Goal: Task Accomplishment & Management: Manage account settings

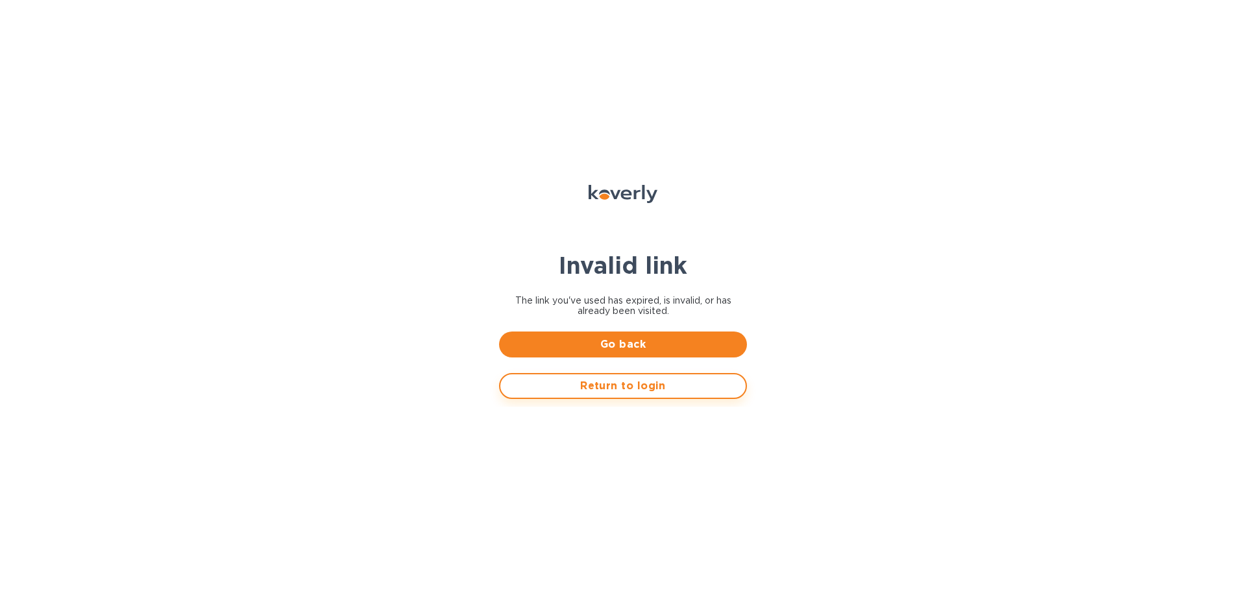
click at [654, 389] on span "Return to login" at bounding box center [623, 386] width 225 height 16
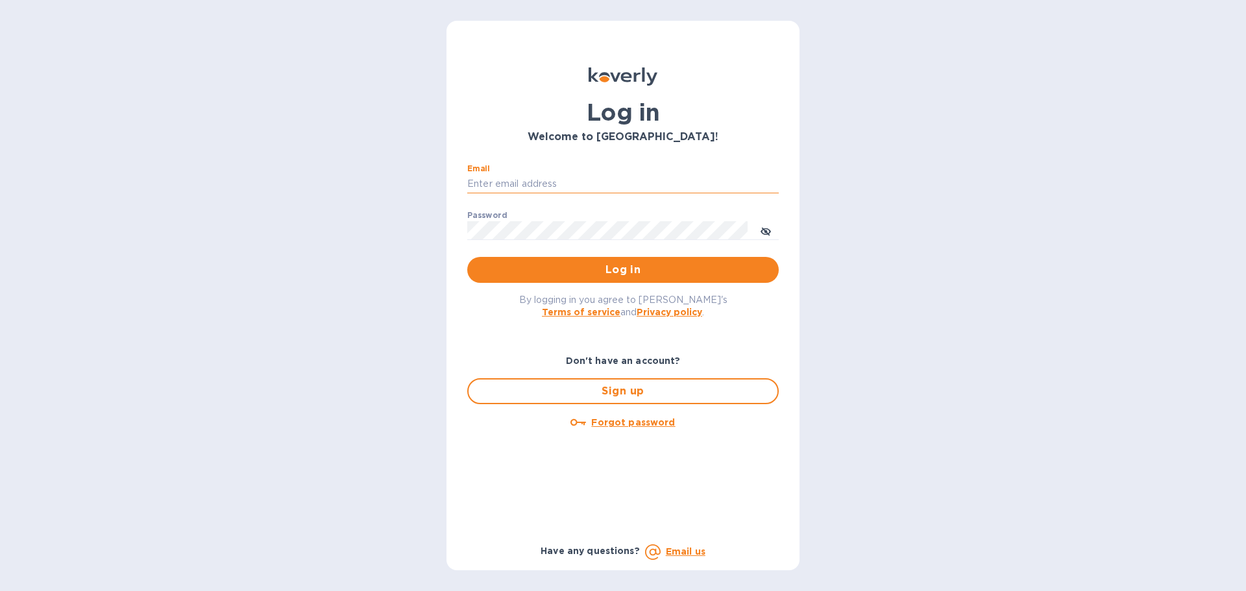
click at [550, 190] on input "Email" at bounding box center [623, 184] width 312 height 19
type input "[EMAIL_ADDRESS][DOMAIN_NAME]"
click at [467, 257] on button "Log in" at bounding box center [623, 270] width 312 height 26
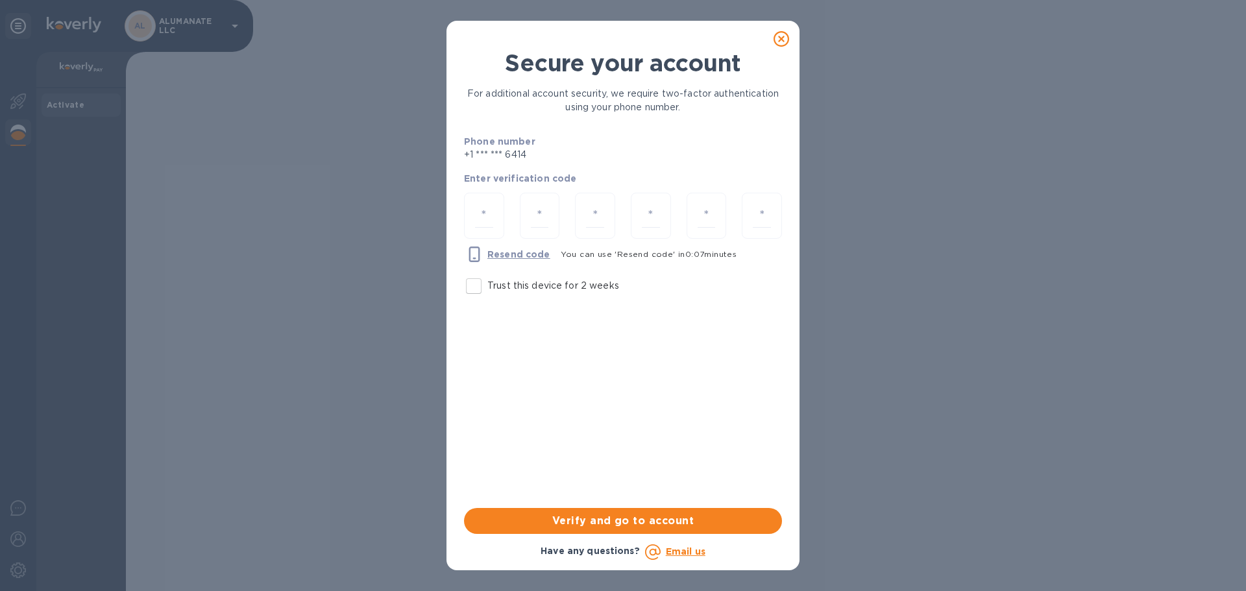
click at [474, 293] on input "Trust this device for 2 weeks" at bounding box center [473, 286] width 27 height 27
checkbox input "true"
click at [480, 212] on input "number" at bounding box center [484, 216] width 18 height 24
type input "1"
type input "8"
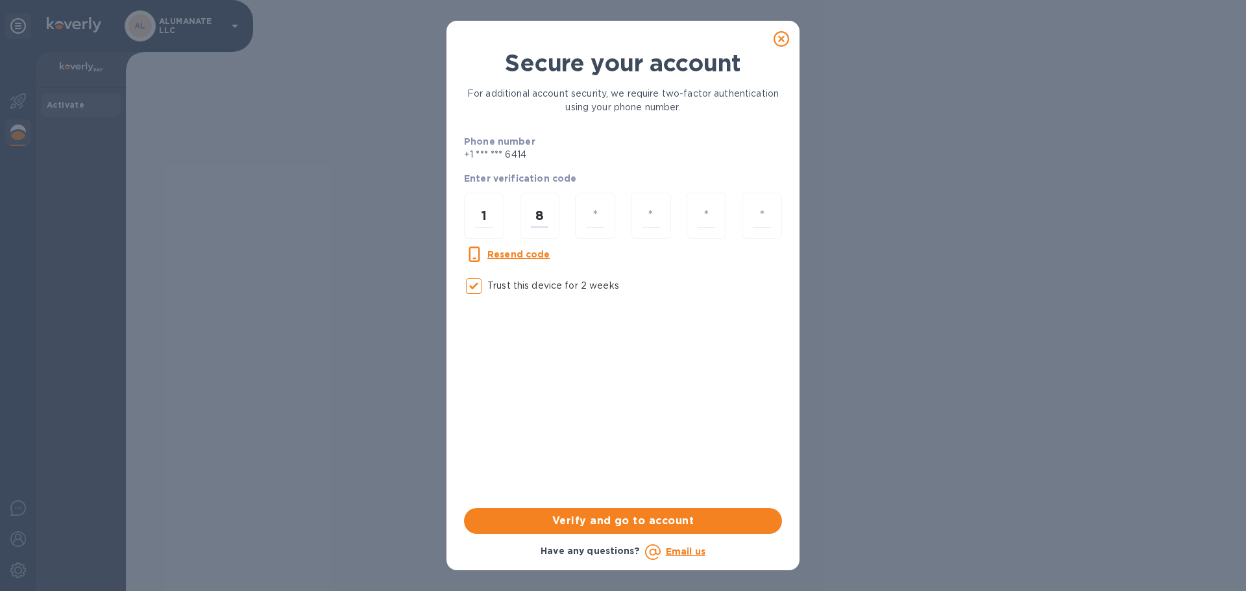
type input "7"
type input "9"
type input "7"
type input "4"
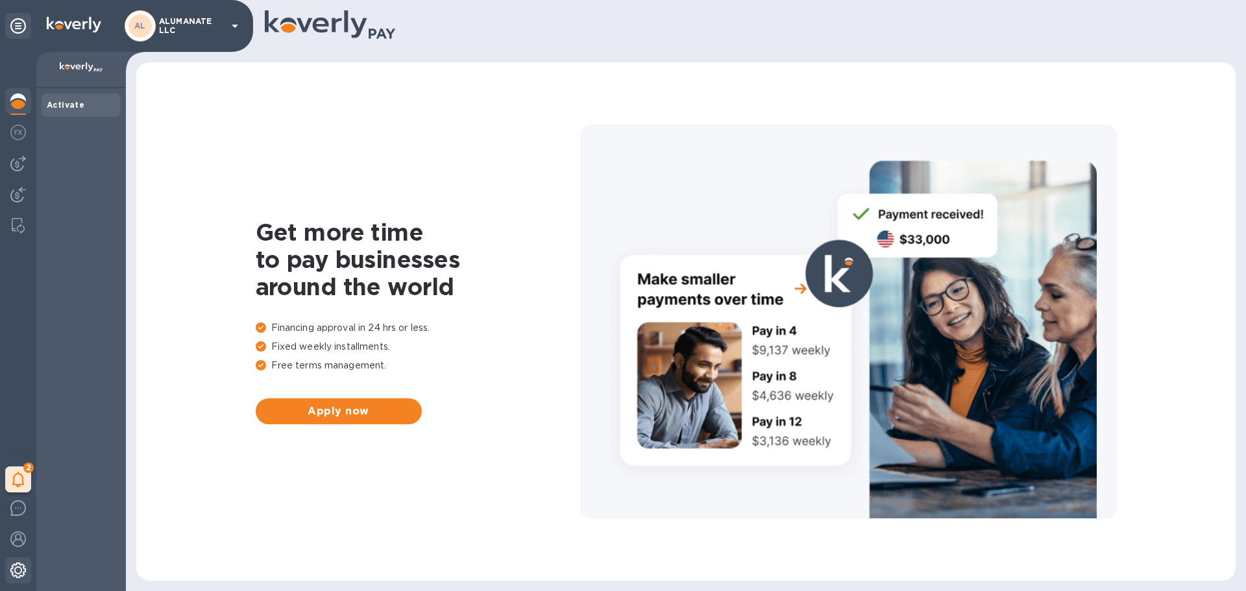
click at [15, 580] on div at bounding box center [18, 572] width 26 height 29
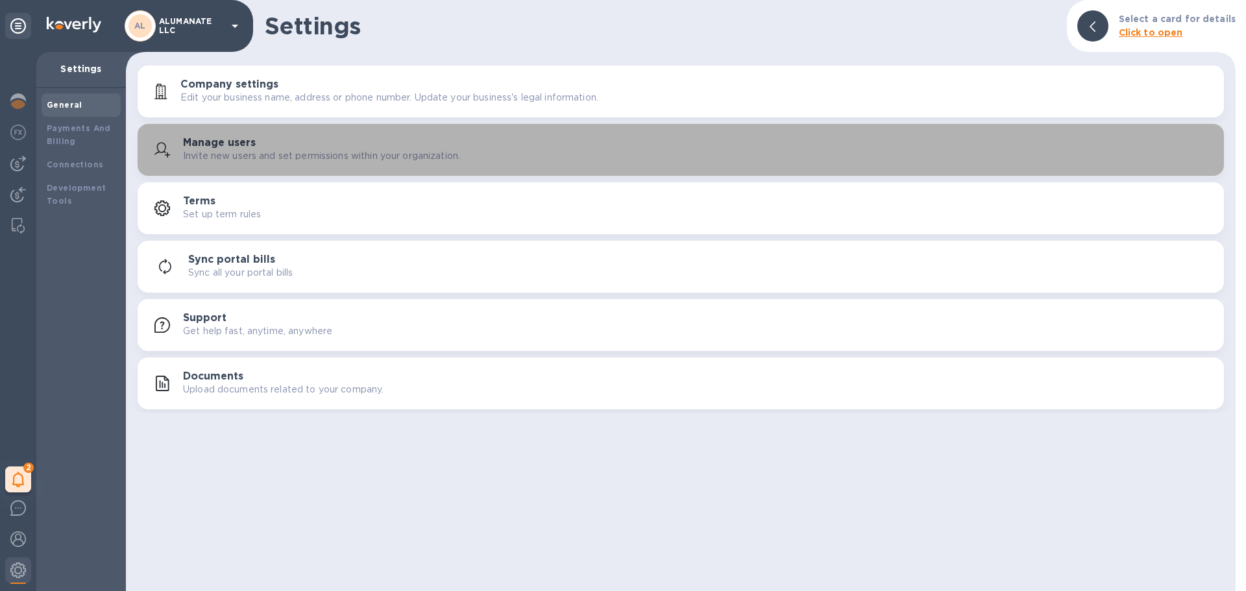
click at [266, 149] on p "Invite new users and set permissions within your organization." at bounding box center [321, 156] width 277 height 14
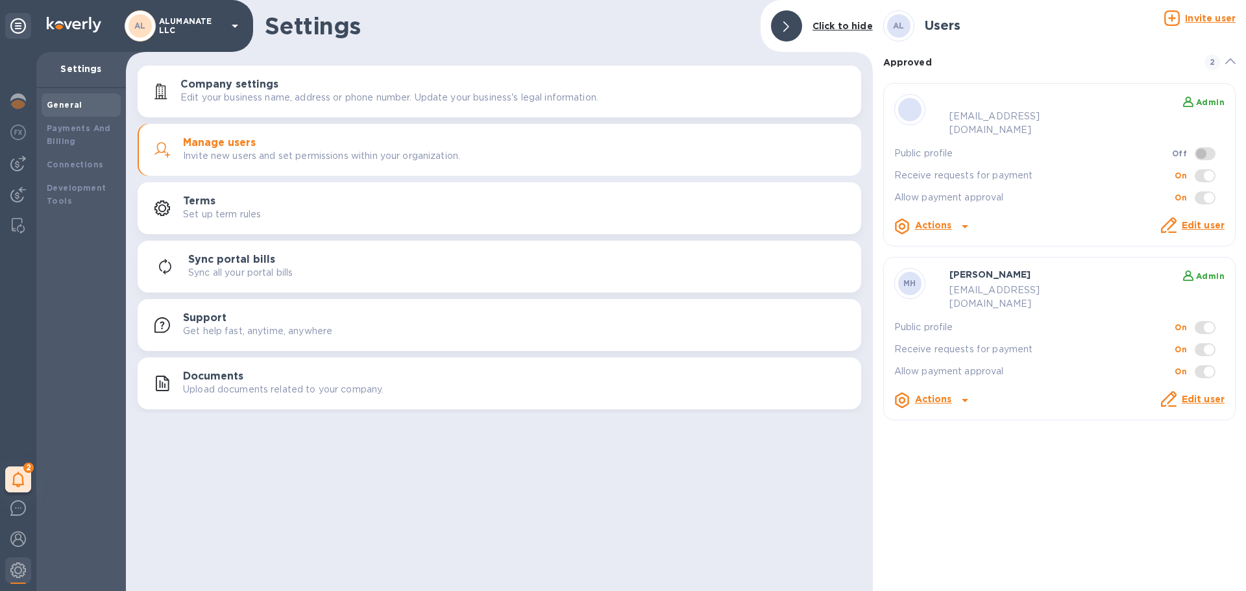
click at [1209, 220] on link "Edit user" at bounding box center [1203, 225] width 43 height 10
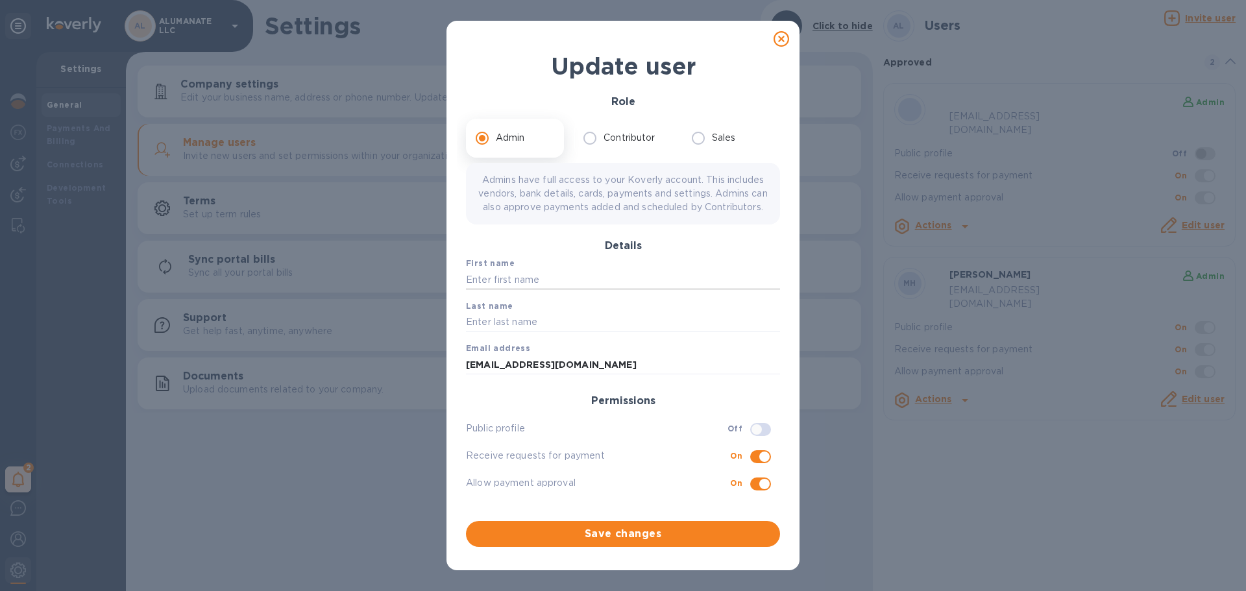
scroll to position [5, 0]
click at [787, 43] on icon at bounding box center [782, 39] width 16 height 16
checkbox input "false"
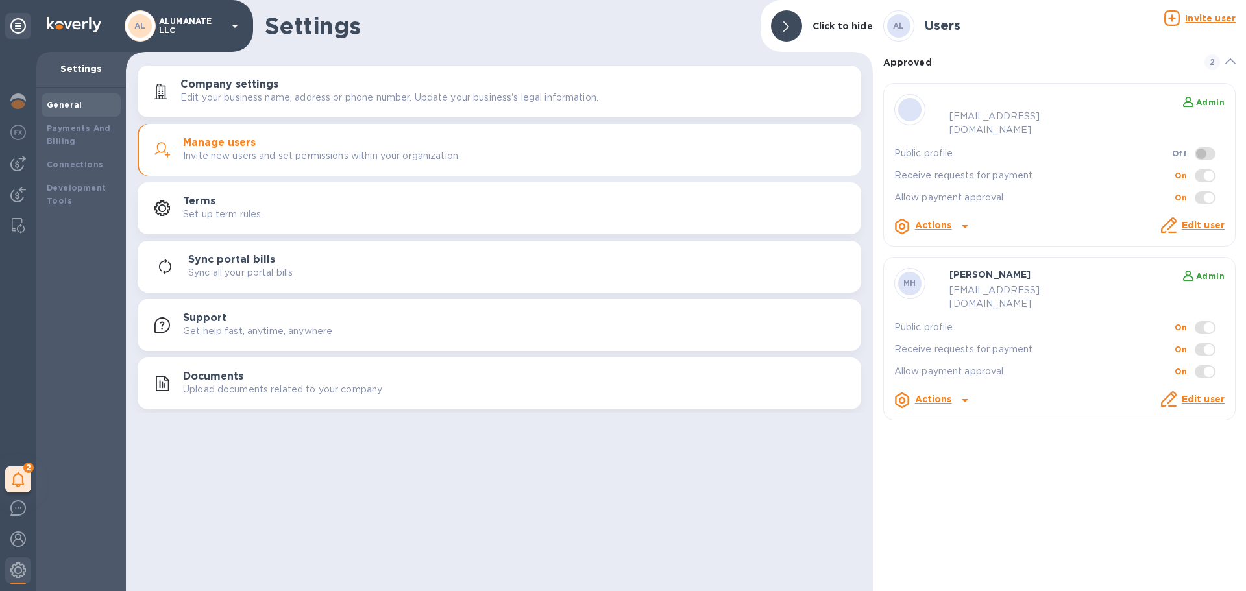
click at [1200, 393] on p "Edit user" at bounding box center [1203, 400] width 43 height 14
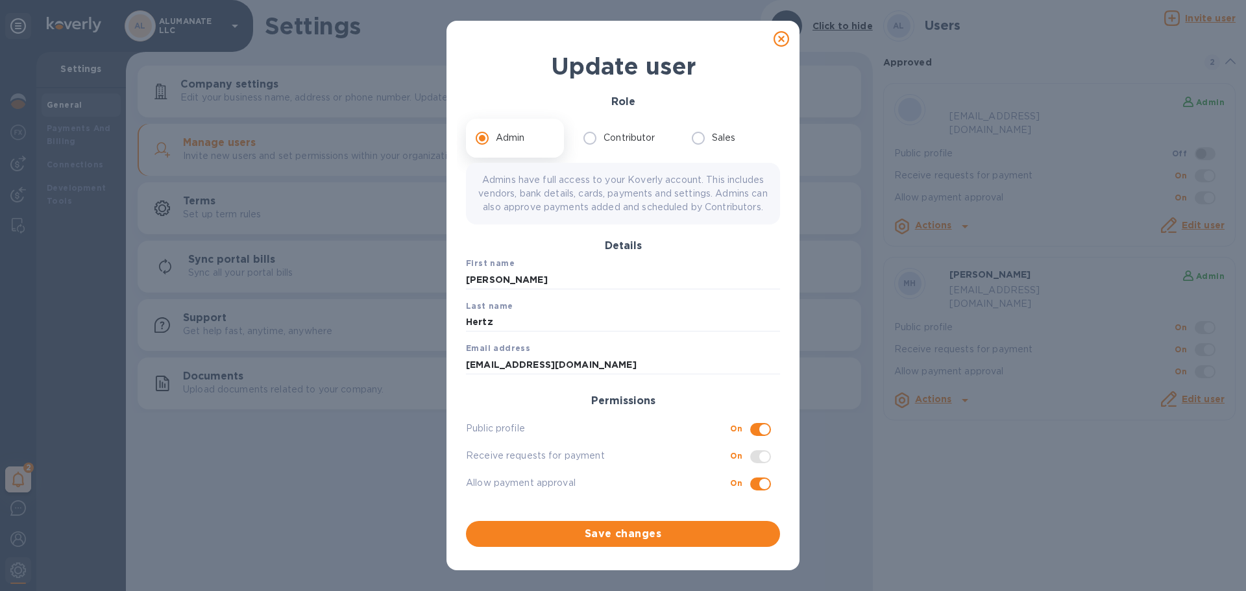
click at [784, 41] on icon at bounding box center [782, 39] width 16 height 16
checkbox input "false"
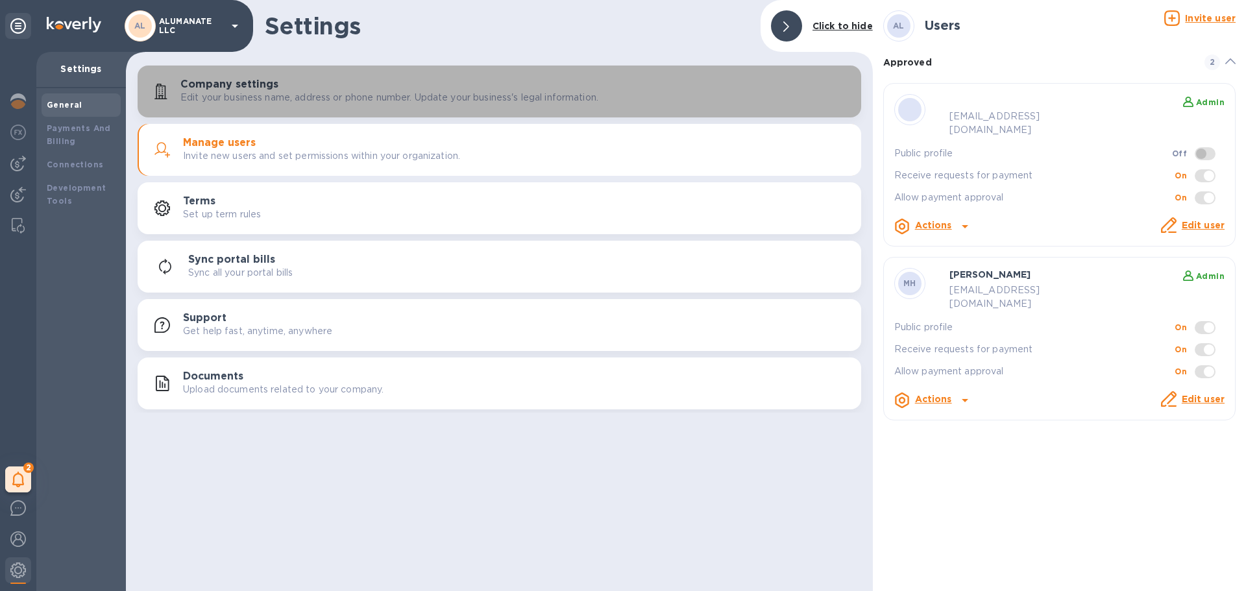
click at [264, 81] on h3 "Company settings" at bounding box center [229, 85] width 98 height 12
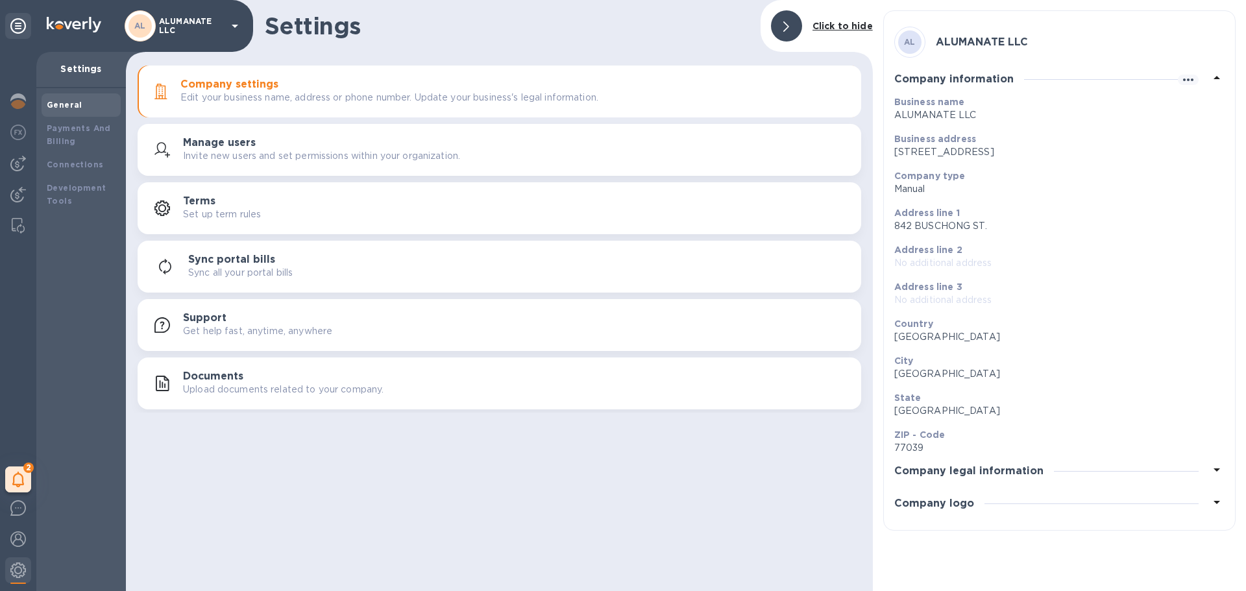
click at [265, 166] on button "Manage users Invite new users and set permissions within your organization." at bounding box center [500, 150] width 724 height 52
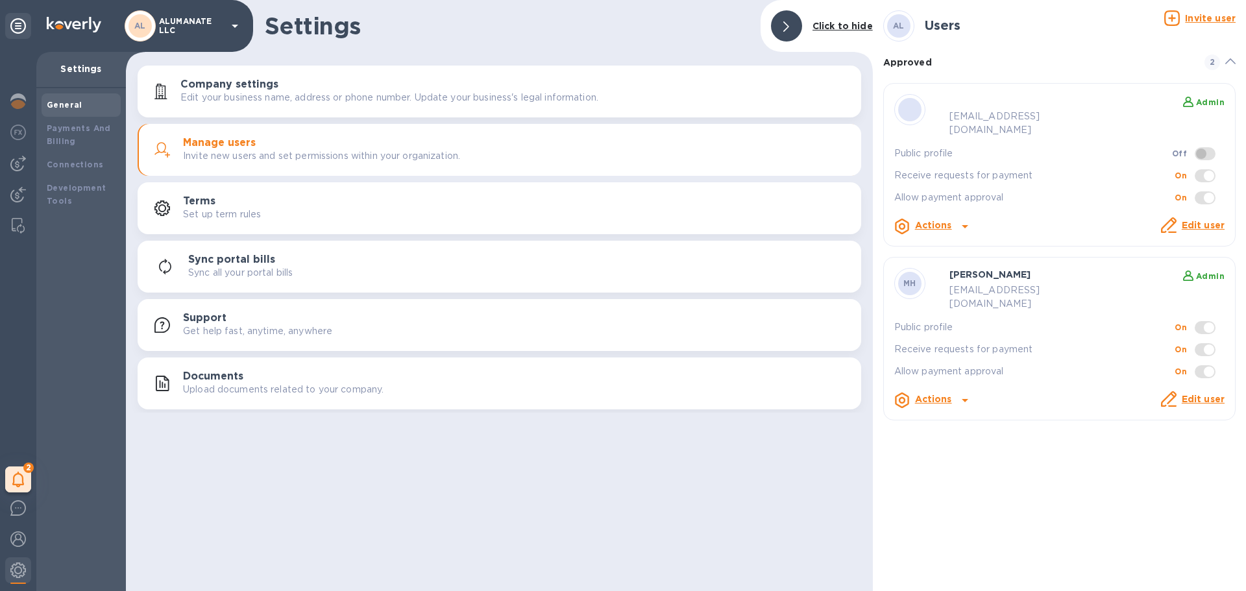
click at [951, 390] on div "Actions" at bounding box center [934, 400] width 42 height 21
click at [1009, 532] on div at bounding box center [623, 295] width 1246 height 591
click at [312, 223] on div "Terms Set up term rules" at bounding box center [499, 208] width 708 height 31
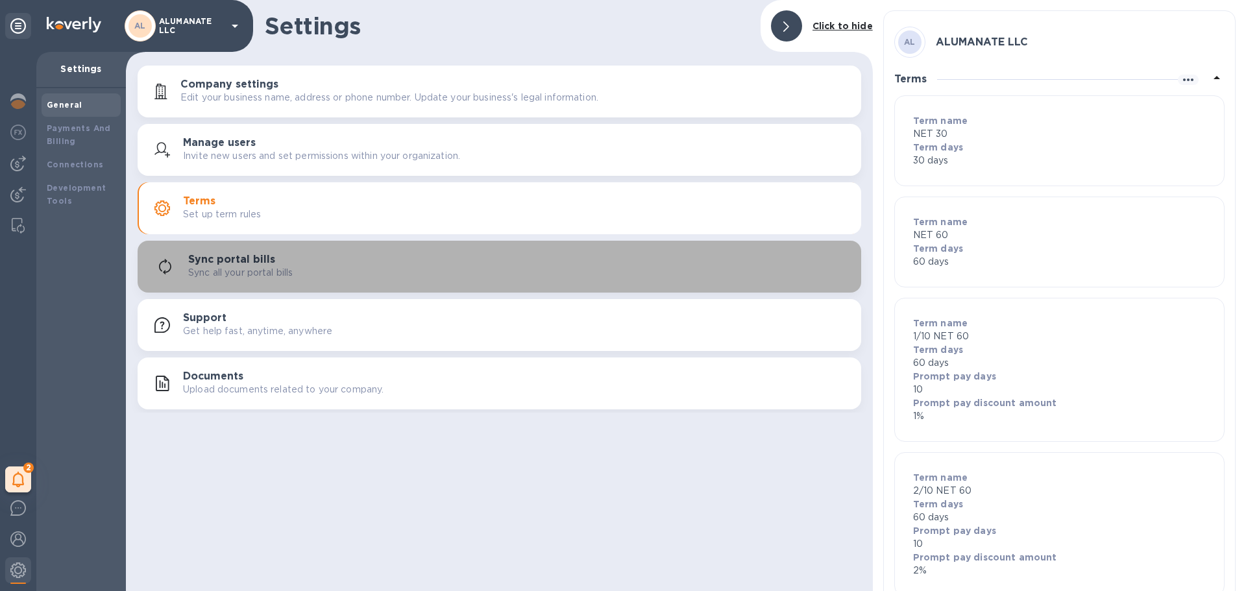
click at [312, 253] on div "Sync portal bills Sync all your portal bills" at bounding box center [499, 266] width 708 height 31
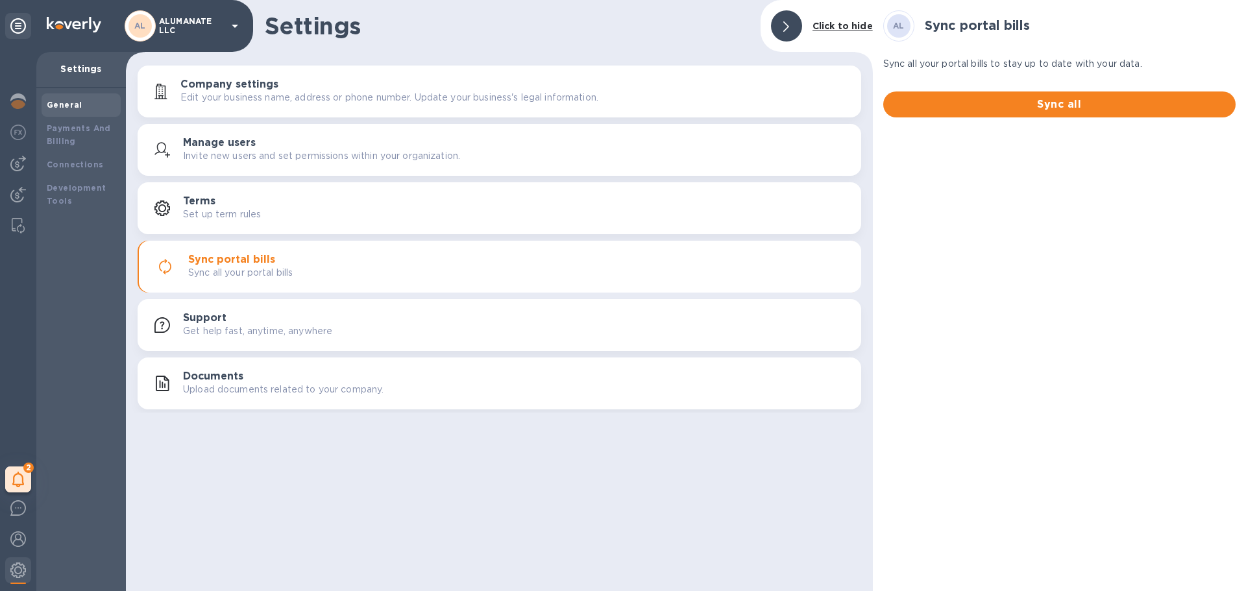
click at [328, 333] on p "Get help fast, anytime, anywhere" at bounding box center [257, 332] width 149 height 14
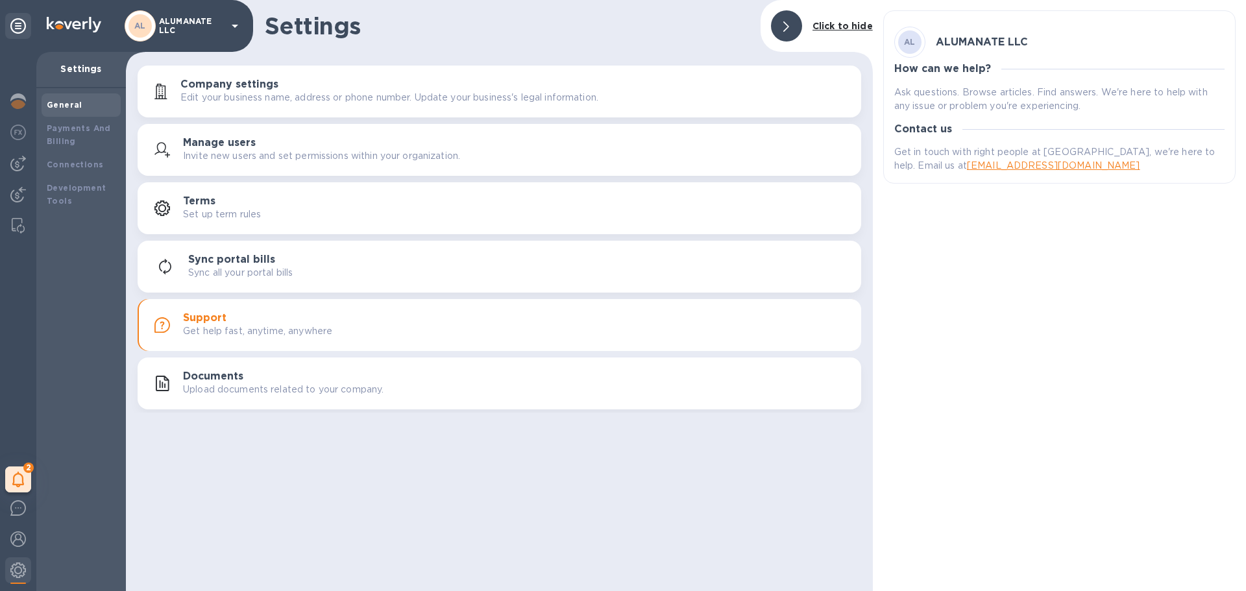
click at [931, 328] on div "AL ALUMANATE LLC How can we help? Ask questions. Browse articles. Find answers.…" at bounding box center [1059, 295] width 373 height 591
click at [562, 415] on div "Settings Click to hide Company settings Edit your business name, address or pho…" at bounding box center [499, 295] width 747 height 591
click at [552, 397] on div "Documents Upload documents related to your company." at bounding box center [499, 383] width 708 height 31
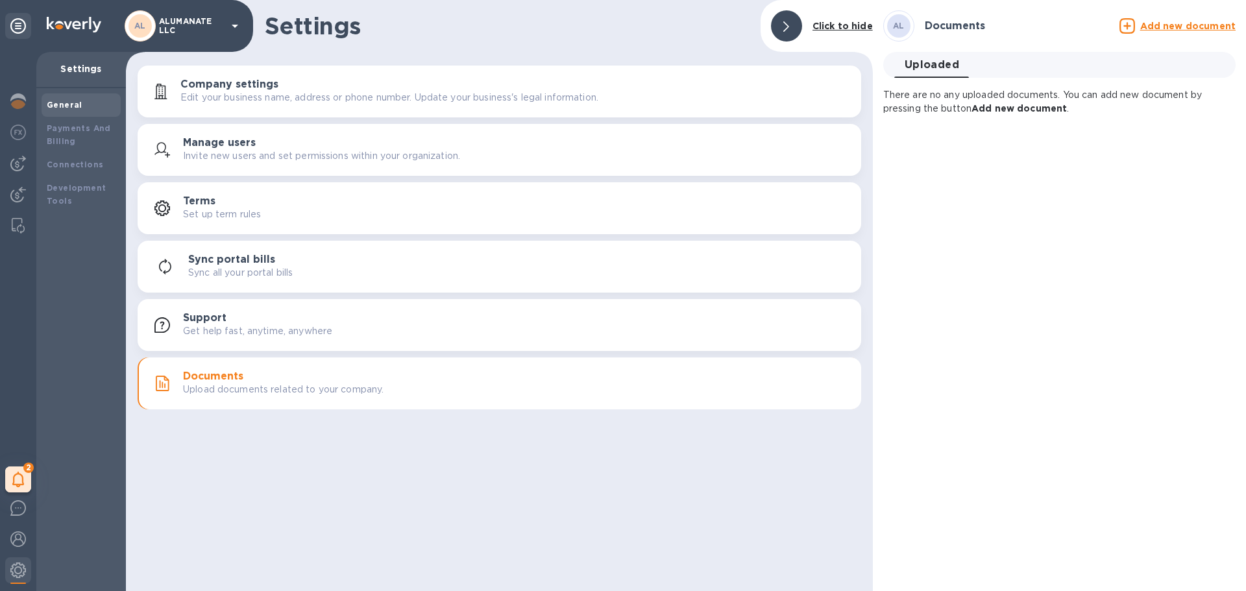
click at [937, 323] on div "AL Documents Add new document Uploaded 0 There are no any uploaded documents. Y…" at bounding box center [1059, 295] width 373 height 591
click at [203, 32] on p "ALUMANATE LLC" at bounding box center [191, 26] width 65 height 18
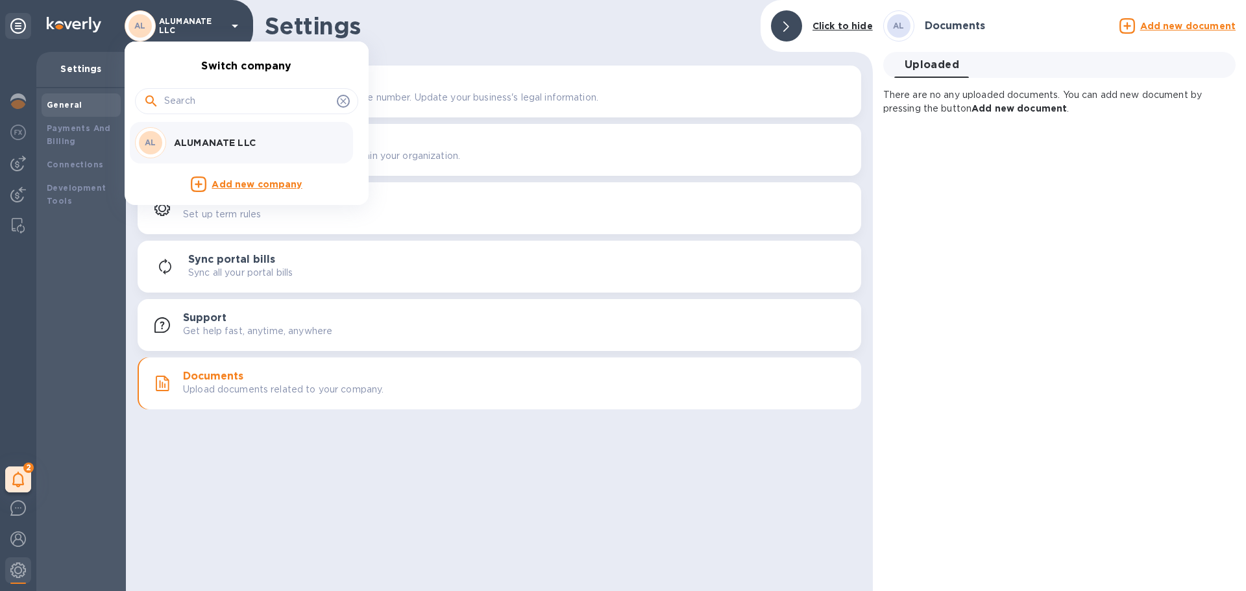
click at [203, 32] on div at bounding box center [623, 295] width 1246 height 591
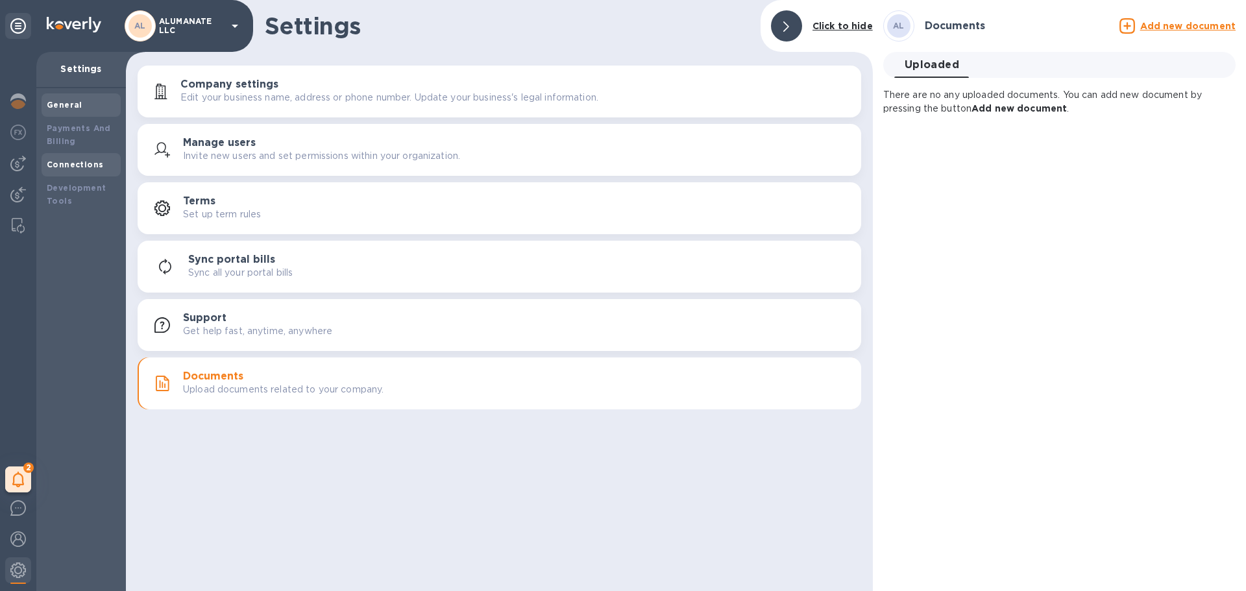
click at [101, 168] on div "Connections" at bounding box center [81, 164] width 69 height 13
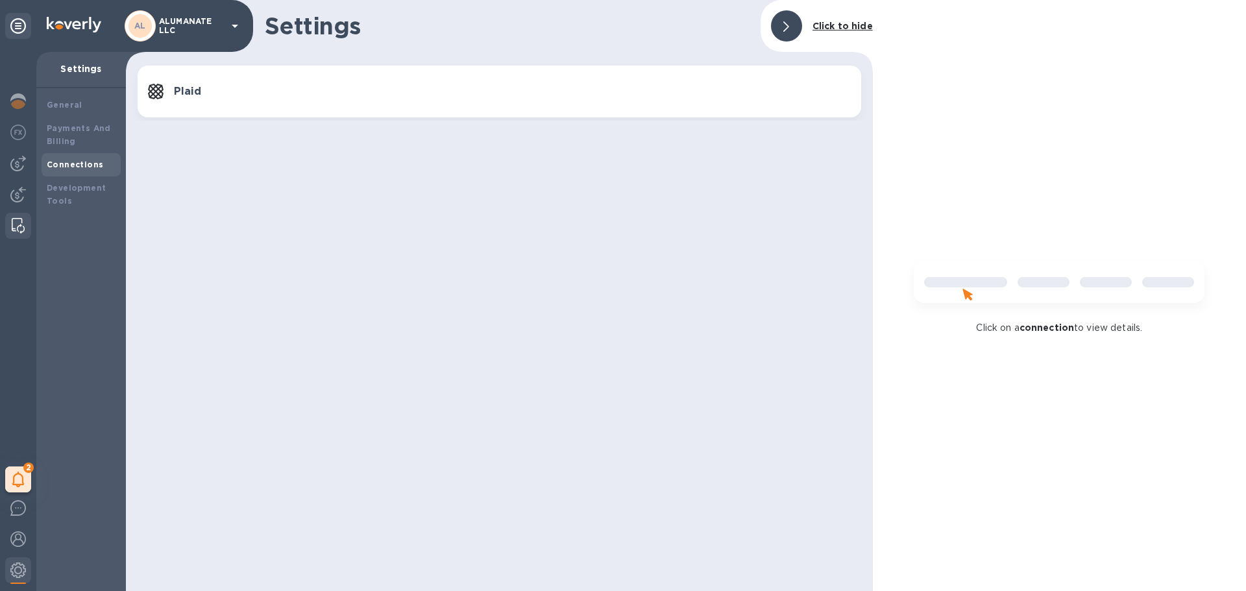
click at [23, 233] on img at bounding box center [18, 226] width 13 height 16
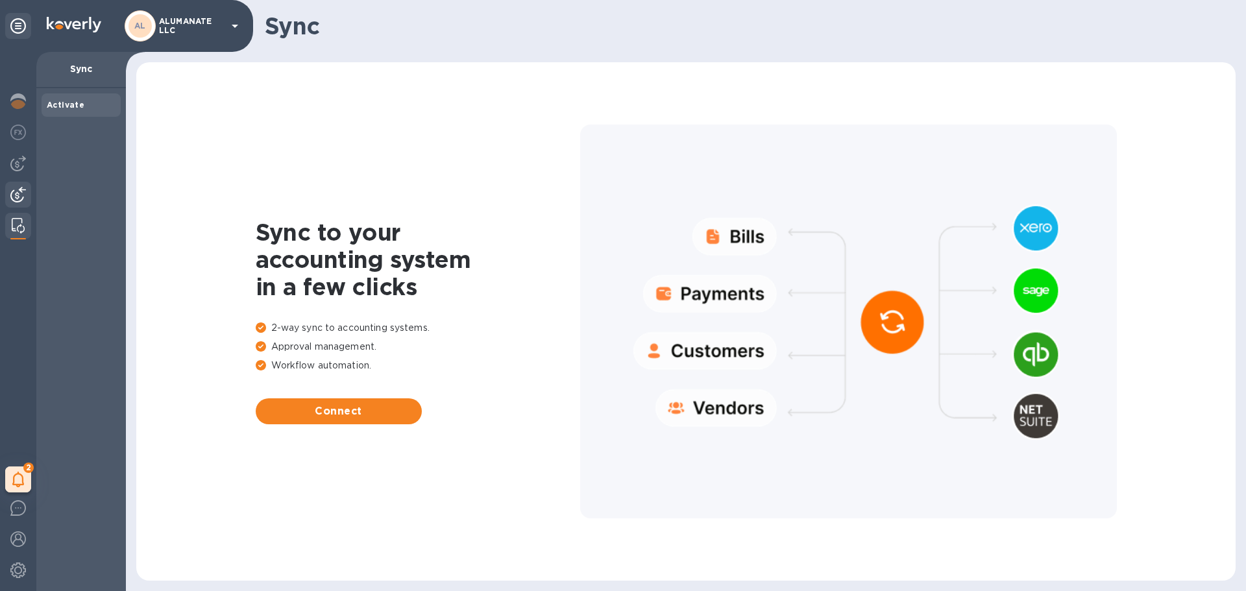
click at [22, 196] on img at bounding box center [18, 195] width 16 height 16
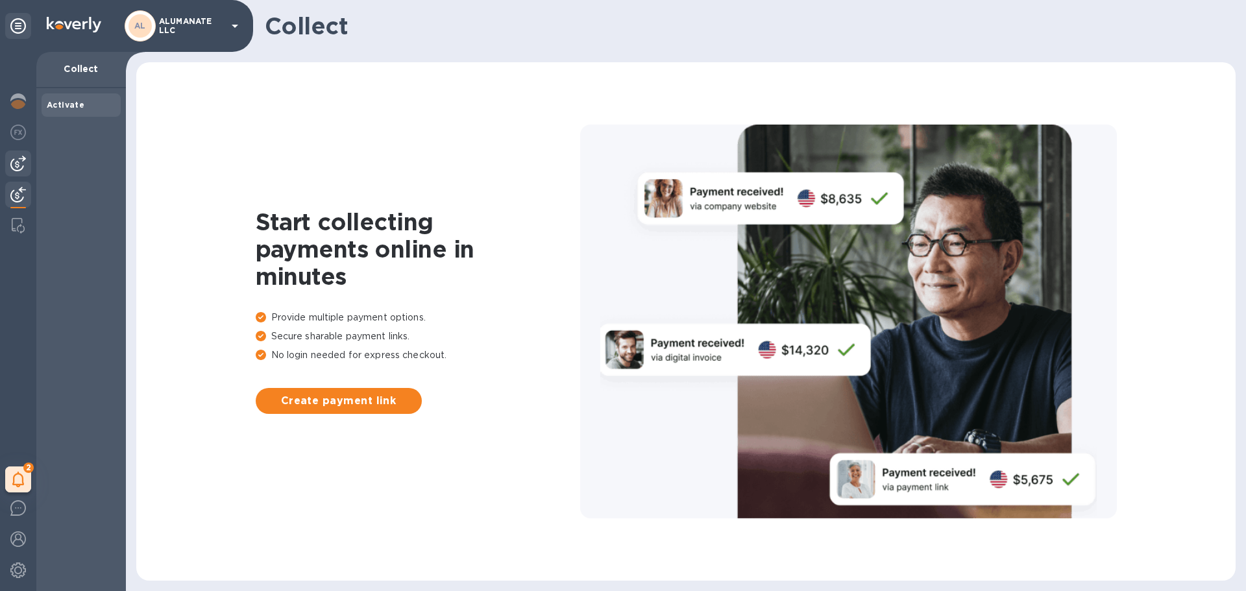
click at [21, 167] on img at bounding box center [18, 164] width 16 height 16
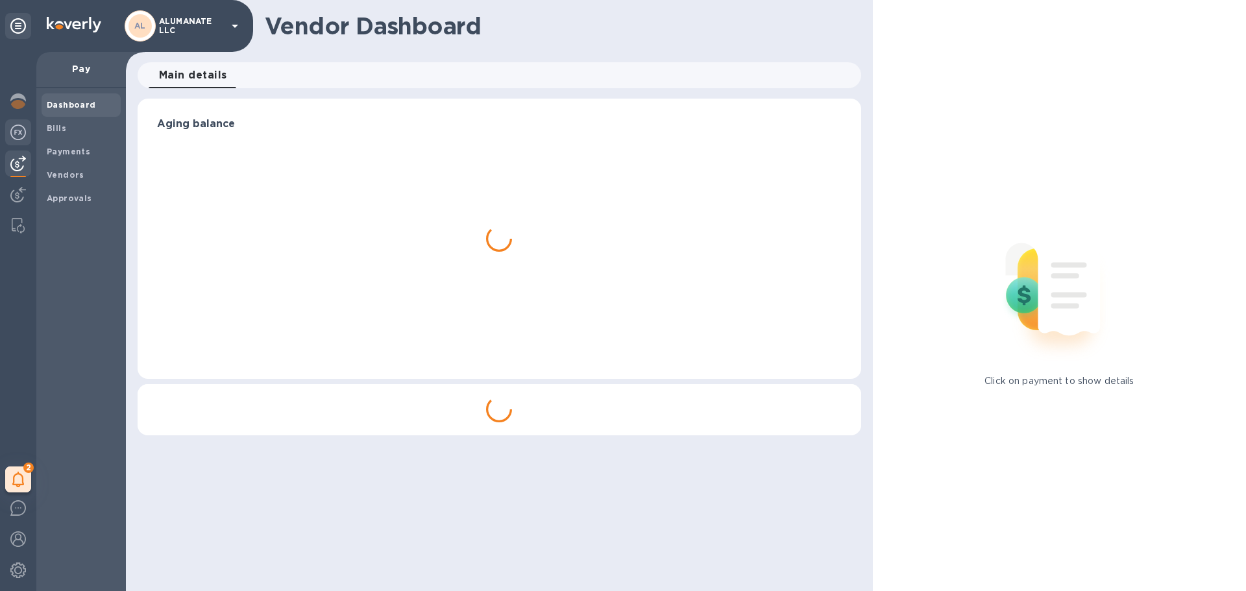
click at [18, 130] on img at bounding box center [18, 133] width 16 height 16
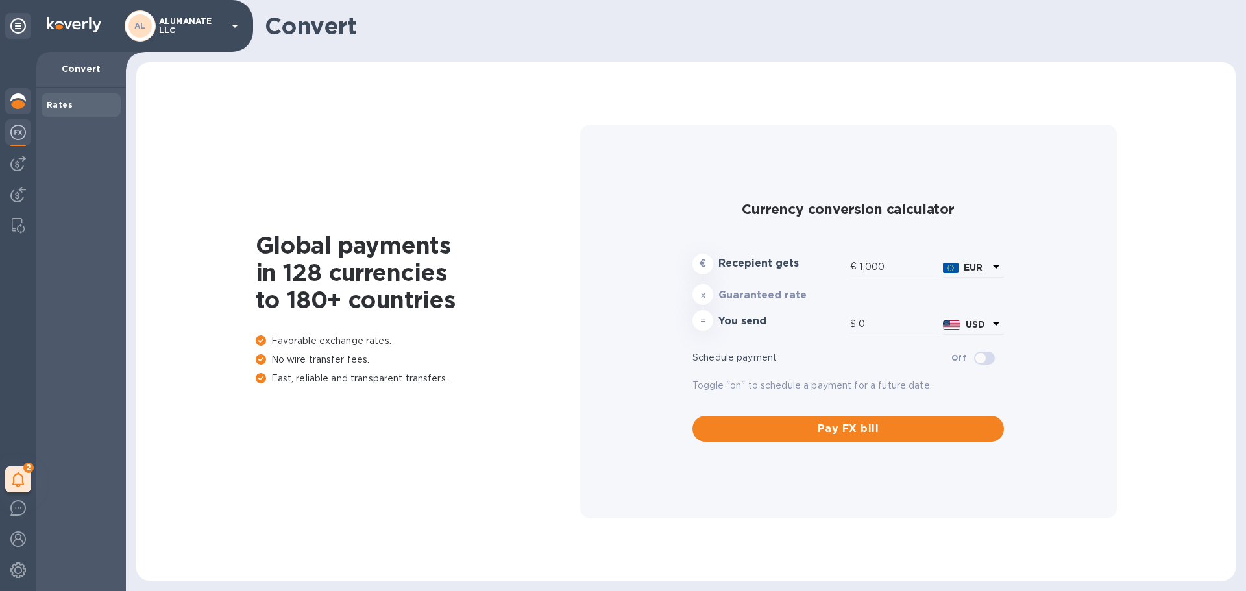
click at [16, 99] on img at bounding box center [18, 101] width 16 height 16
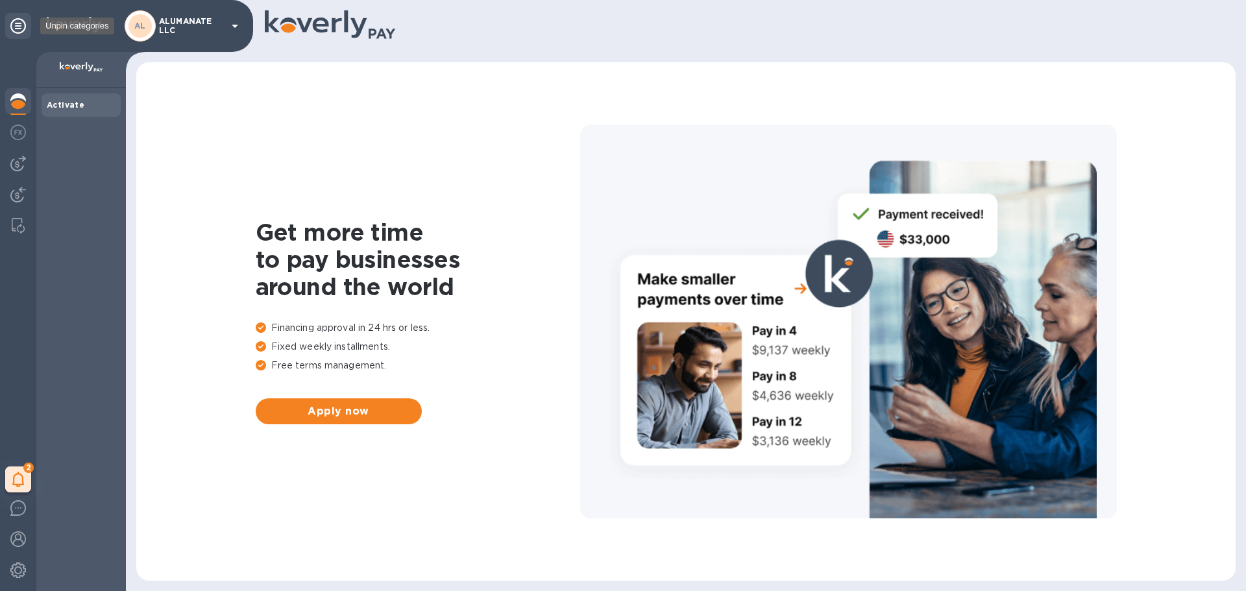
click at [22, 26] on icon at bounding box center [18, 26] width 16 height 16
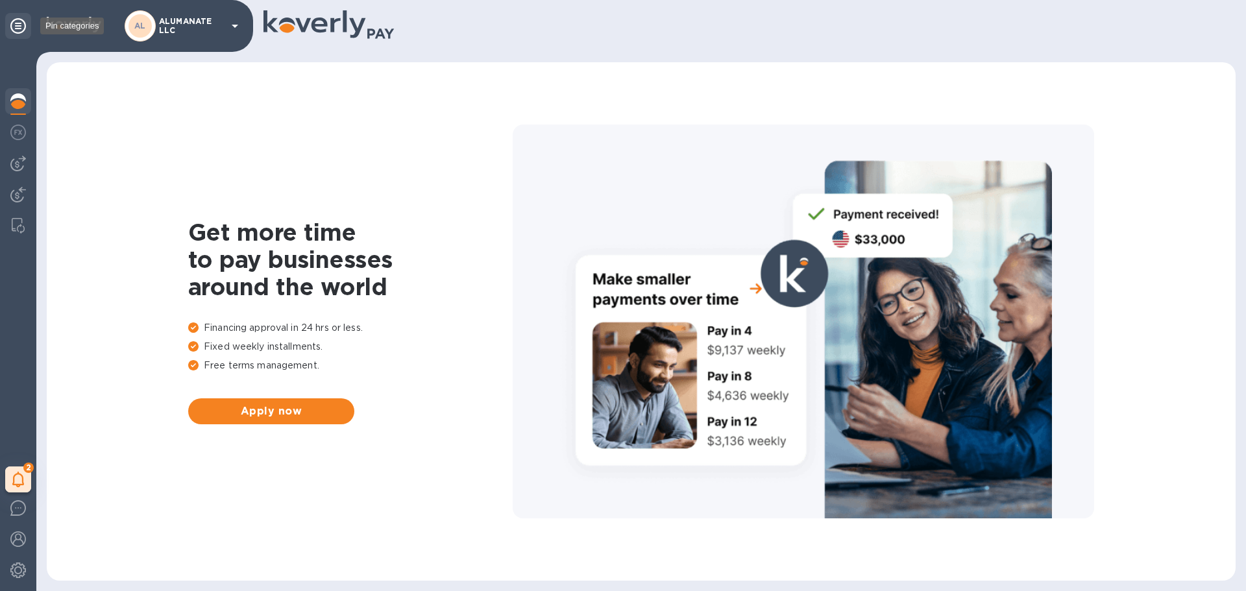
click at [24, 28] on icon at bounding box center [18, 26] width 16 height 16
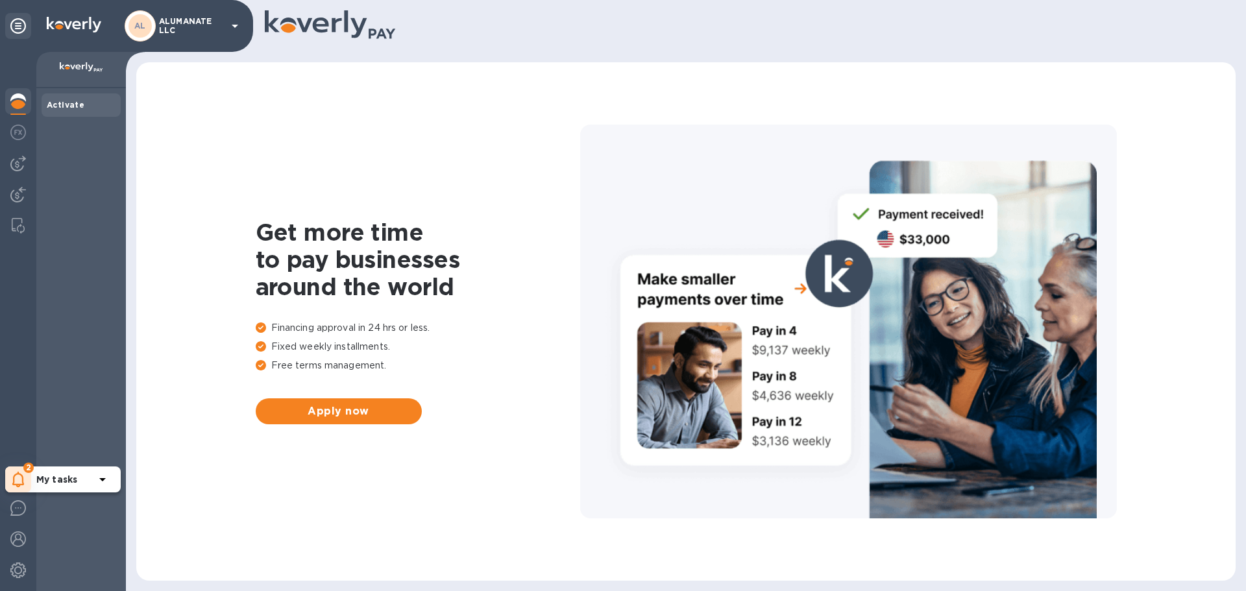
click at [25, 474] on div "2" at bounding box center [18, 480] width 26 height 26
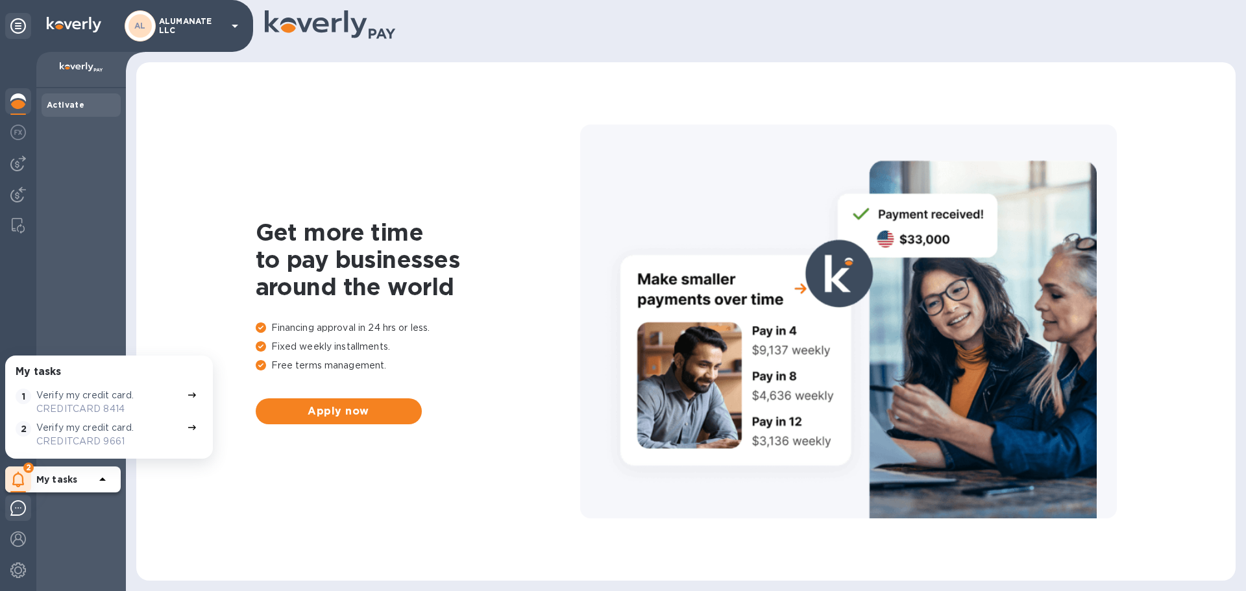
click at [19, 510] on img at bounding box center [18, 508] width 16 height 16
click at [19, 541] on img at bounding box center [18, 540] width 16 height 16
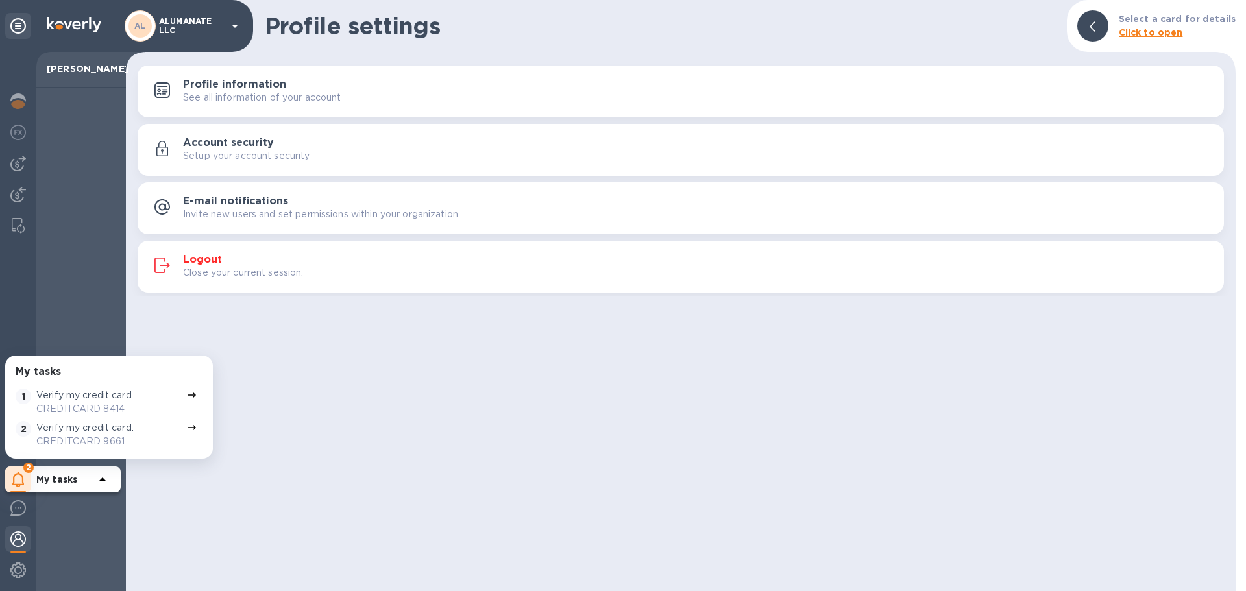
click at [19, 541] on img at bounding box center [18, 540] width 16 height 16
click at [236, 145] on h3 "Account security" at bounding box center [228, 143] width 91 height 12
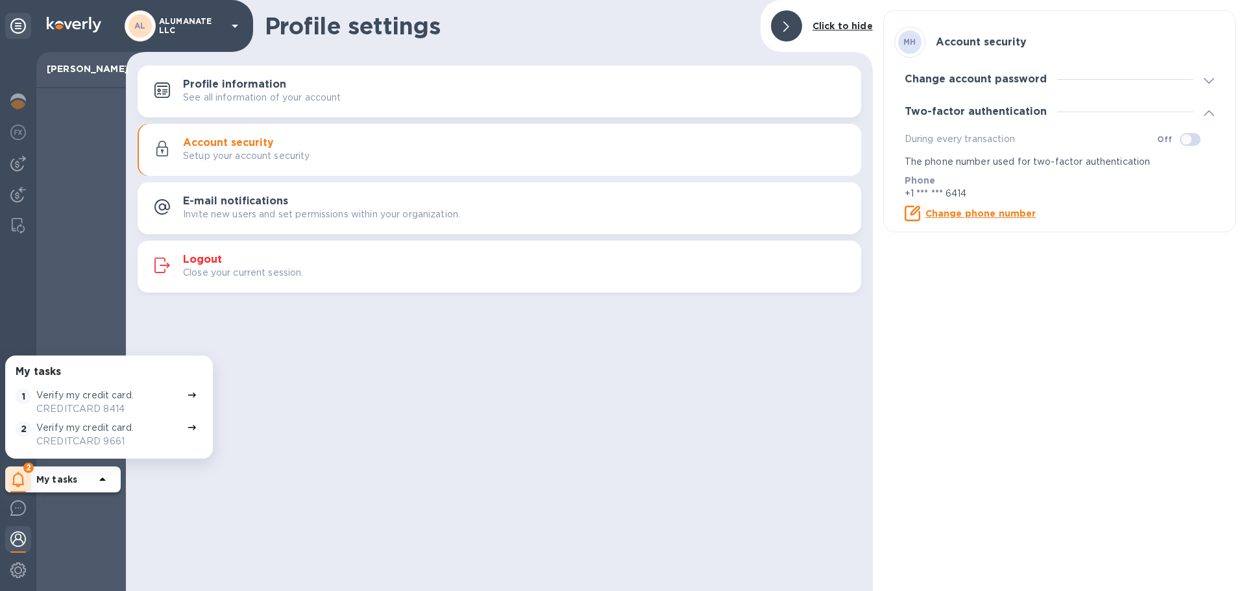
click at [983, 219] on p "Change phone number" at bounding box center [981, 213] width 111 height 13
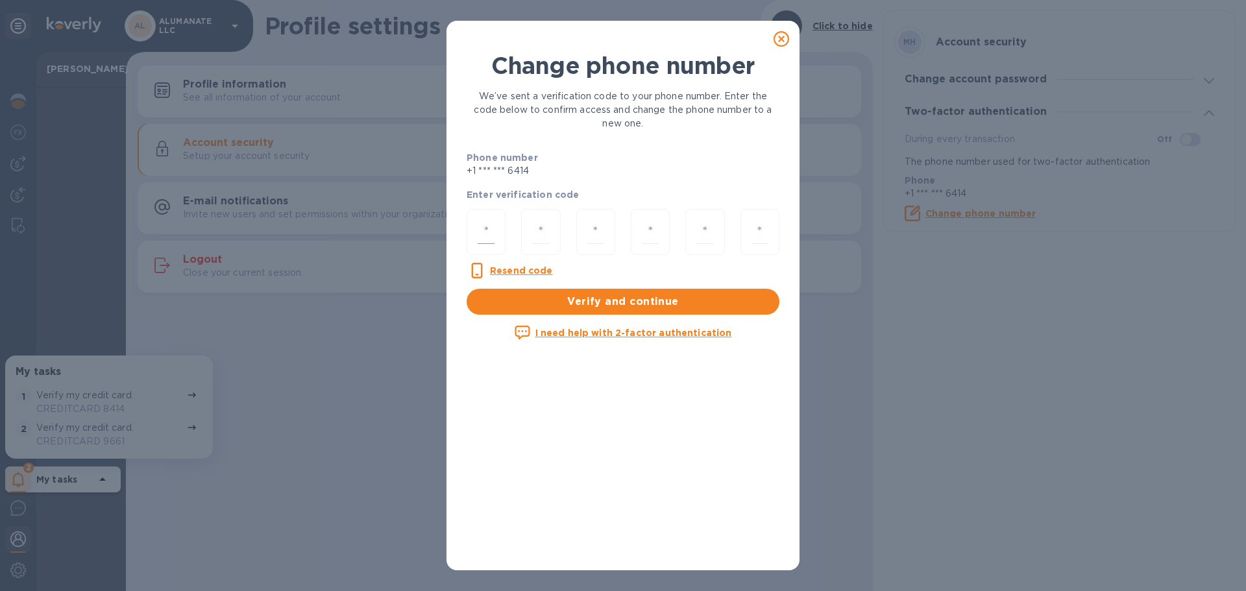
click at [491, 232] on input "number" at bounding box center [486, 232] width 17 height 24
click at [489, 227] on input "number" at bounding box center [486, 232] width 17 height 24
type input "7"
type input "0"
type input "9"
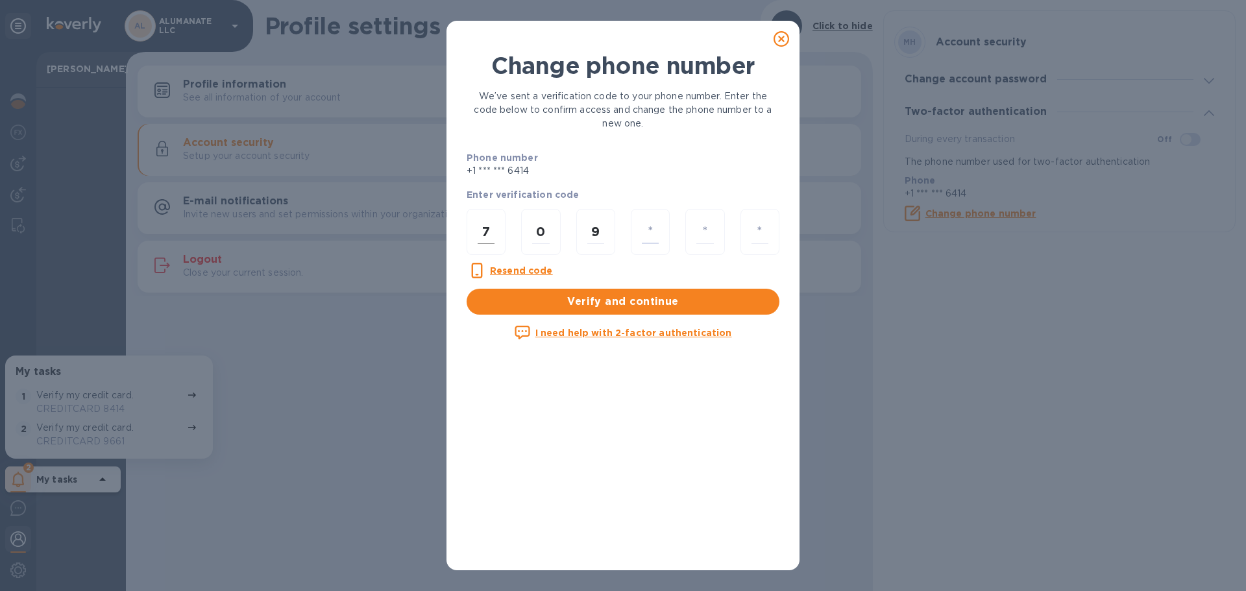
type input "6"
type input "8"
type input "7"
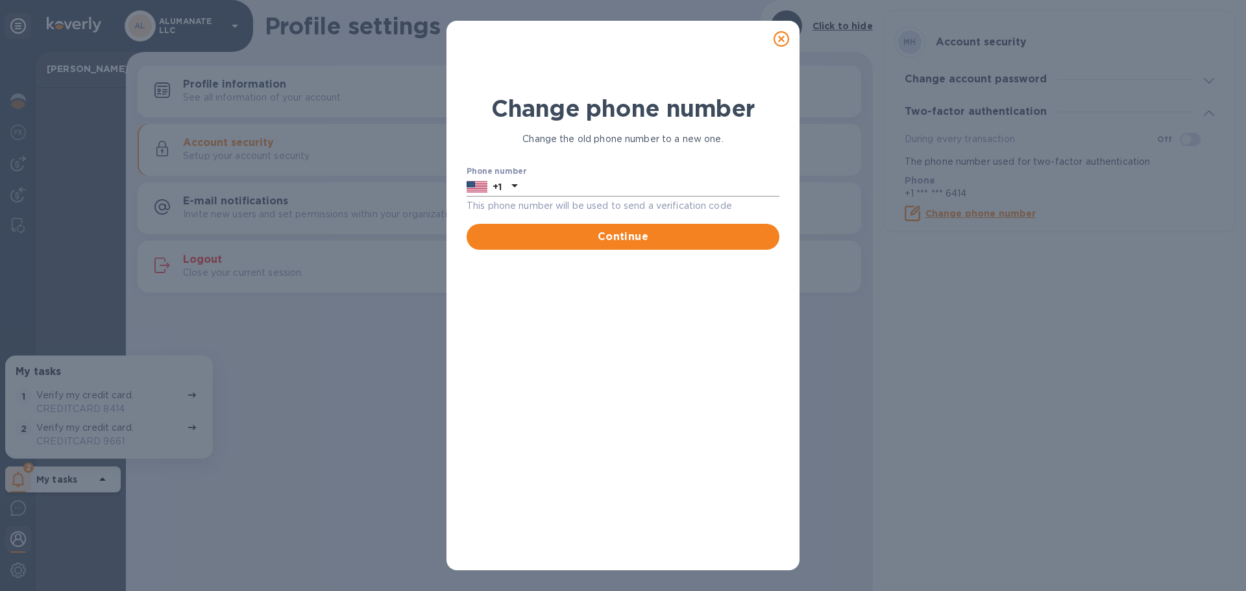
click at [547, 190] on input "text" at bounding box center [651, 186] width 257 height 19
type input "8322601388"
click at [578, 244] on span "Continue" at bounding box center [623, 237] width 292 height 16
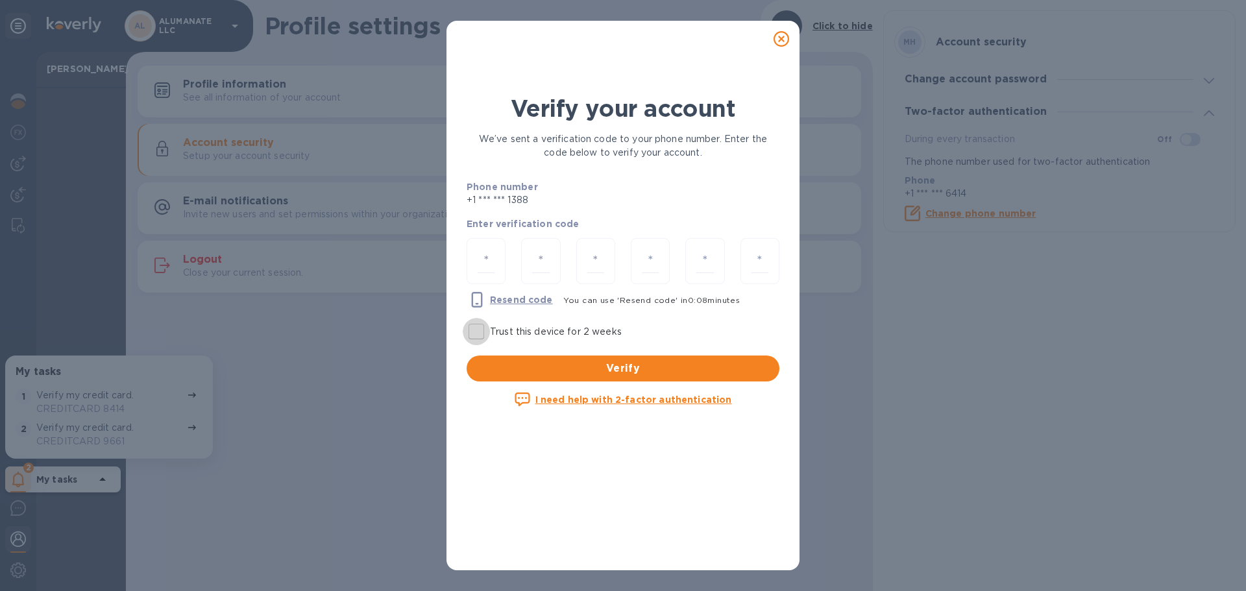
drag, startPoint x: 485, startPoint y: 334, endPoint x: 495, endPoint y: 339, distance: 10.7
click at [489, 339] on input "Trust this device for 2 weeks" at bounding box center [476, 331] width 27 height 27
checkbox input "true"
click at [495, 267] on div at bounding box center [486, 261] width 39 height 46
type input "8"
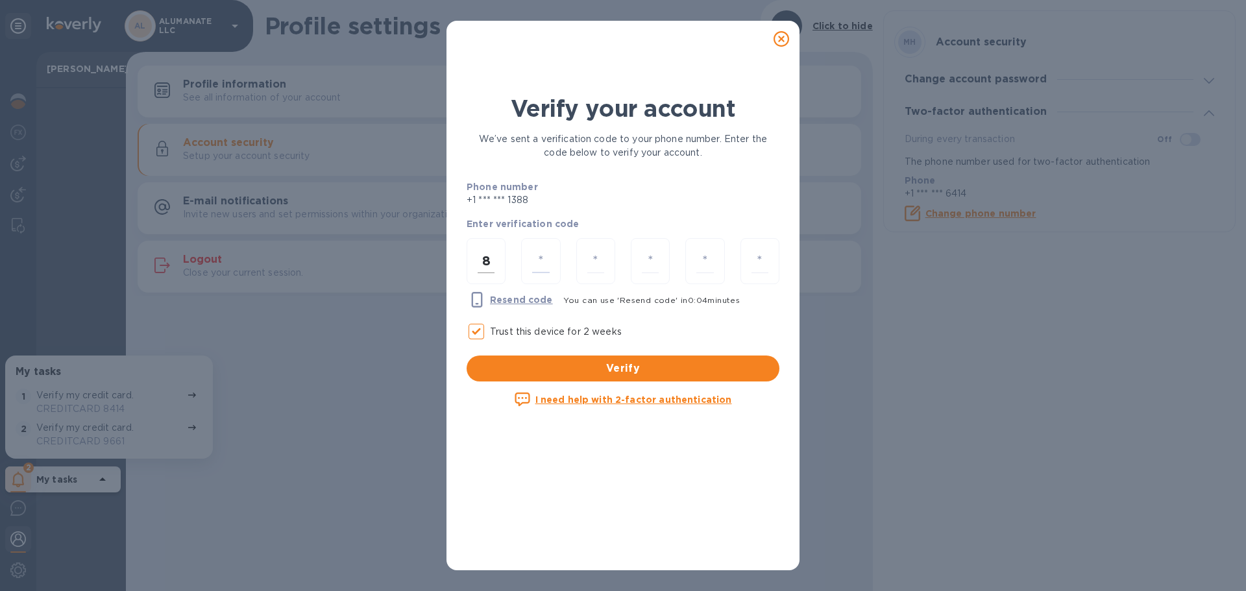
type input "4"
type input "6"
type input "1"
type input "0"
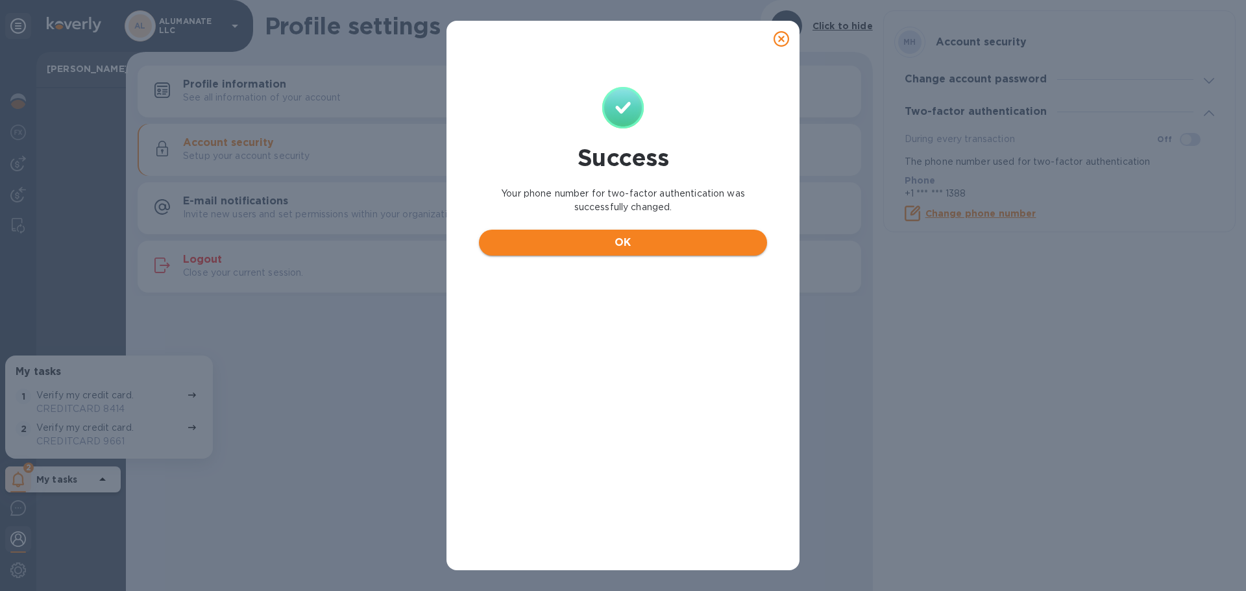
click at [558, 254] on button "OK" at bounding box center [623, 243] width 288 height 26
